Goal: Task Accomplishment & Management: Complete application form

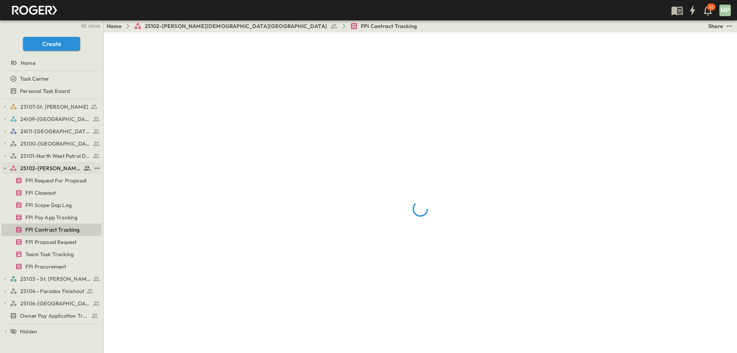
click at [3, 170] on icon "button" at bounding box center [4, 167] width 5 height 5
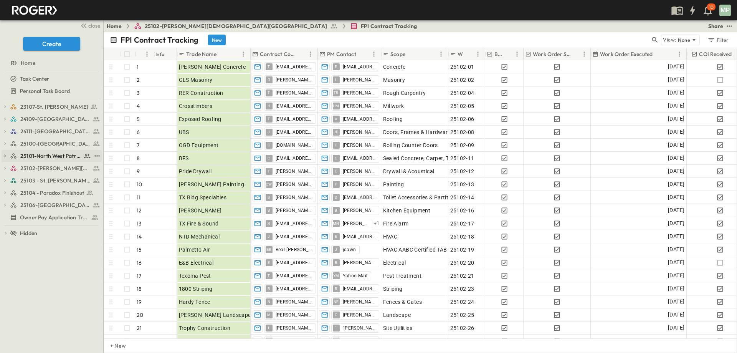
click at [4, 156] on icon "button" at bounding box center [4, 155] width 5 height 5
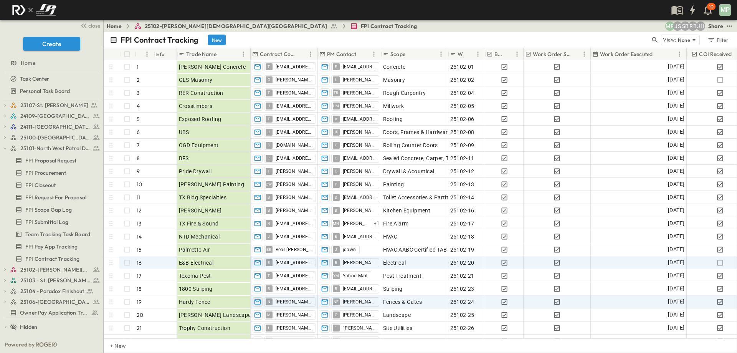
scroll to position [222, 0]
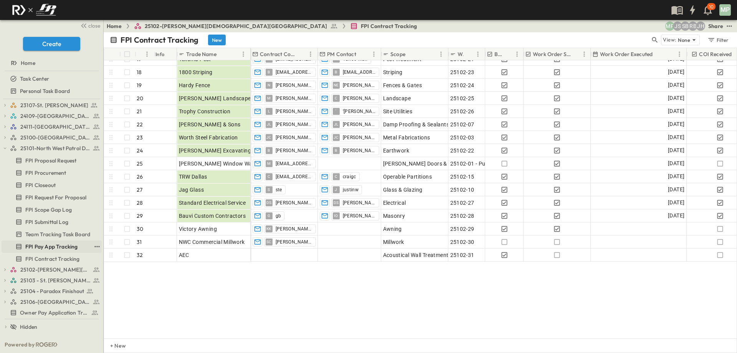
click at [60, 245] on span "FPI Pay App Tracking" at bounding box center [51, 247] width 52 height 8
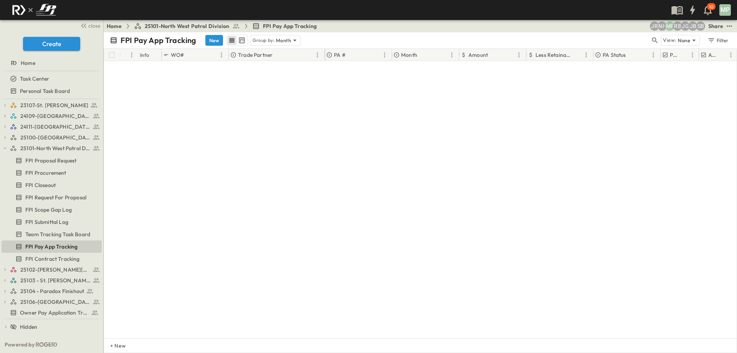
scroll to position [329, 0]
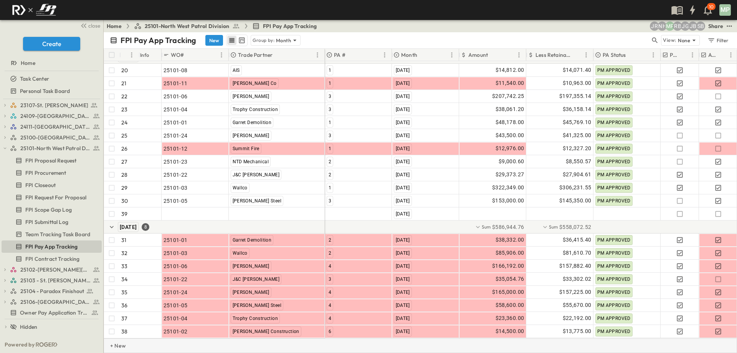
drag, startPoint x: 119, startPoint y: 343, endPoint x: 114, endPoint y: 344, distance: 4.7
click at [114, 344] on p "+ New" at bounding box center [112, 346] width 5 height 8
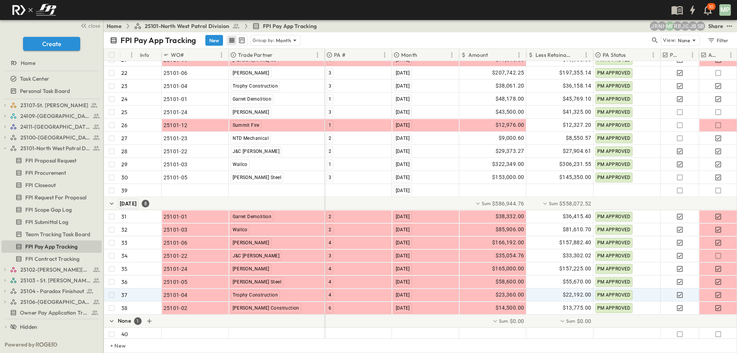
scroll to position [356, 0]
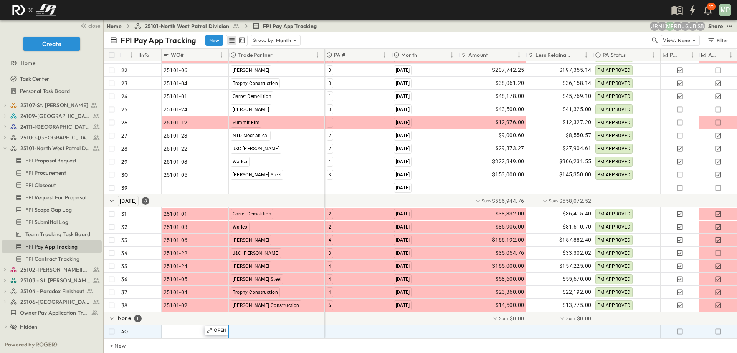
click at [175, 330] on div ""24101-01"" at bounding box center [195, 331] width 63 height 11
type input "********"
click at [285, 326] on div ""[PERSON_NAME] Excavating"" at bounding box center [276, 331] width 95 height 12
type input "*"
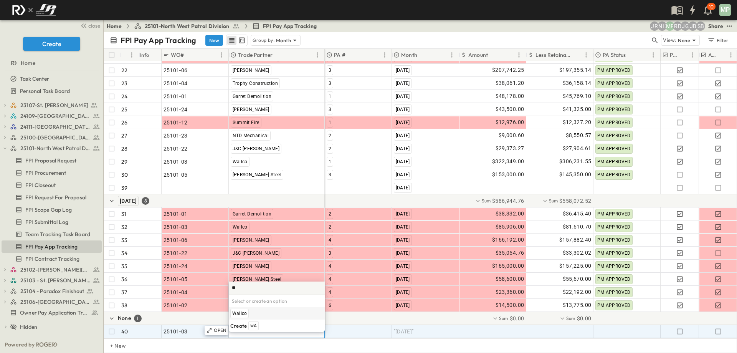
scroll to position [0, 0]
click at [242, 312] on span "Wallco" at bounding box center [239, 313] width 15 height 6
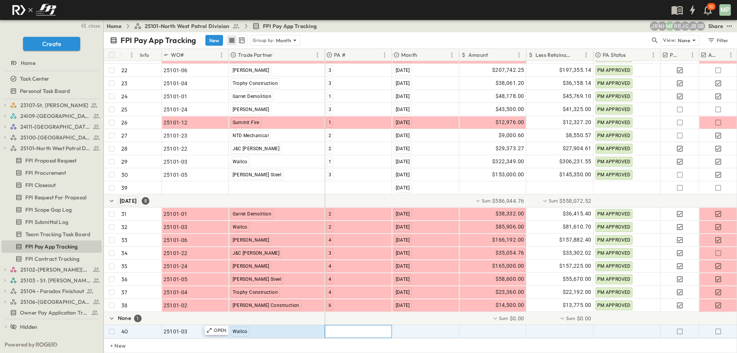
click at [337, 329] on div at bounding box center [358, 331] width 66 height 12
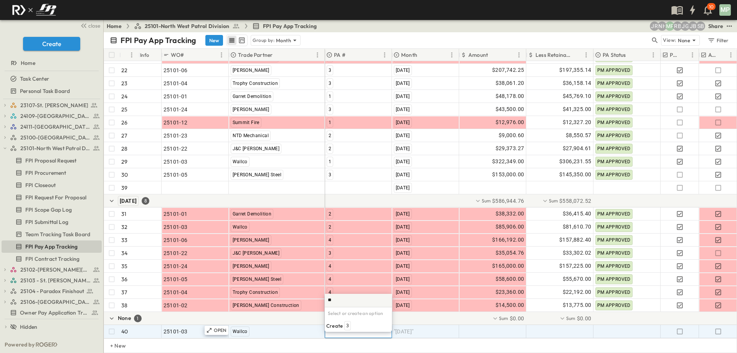
type input "*"
click at [341, 316] on span "3 - Retainage" at bounding box center [342, 313] width 28 height 6
click at [414, 328] on span ""[DATE]"" at bounding box center [404, 332] width 20 height 8
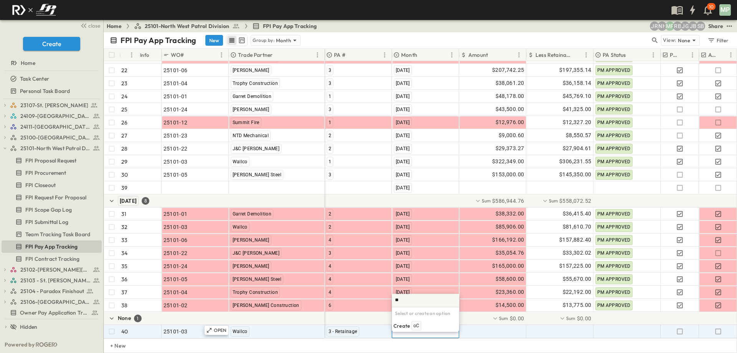
type input "*"
type input "**********"
click at [421, 326] on span "[DATE]" at bounding box center [421, 326] width 14 height 6
click at [485, 326] on div at bounding box center [493, 331] width 66 height 12
type input "********"
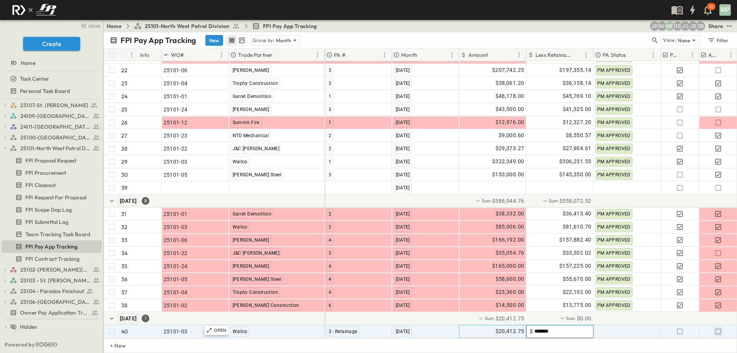
type input "********"
click at [718, 328] on icon "button" at bounding box center [719, 332] width 8 height 8
